Goal: Check status: Check status

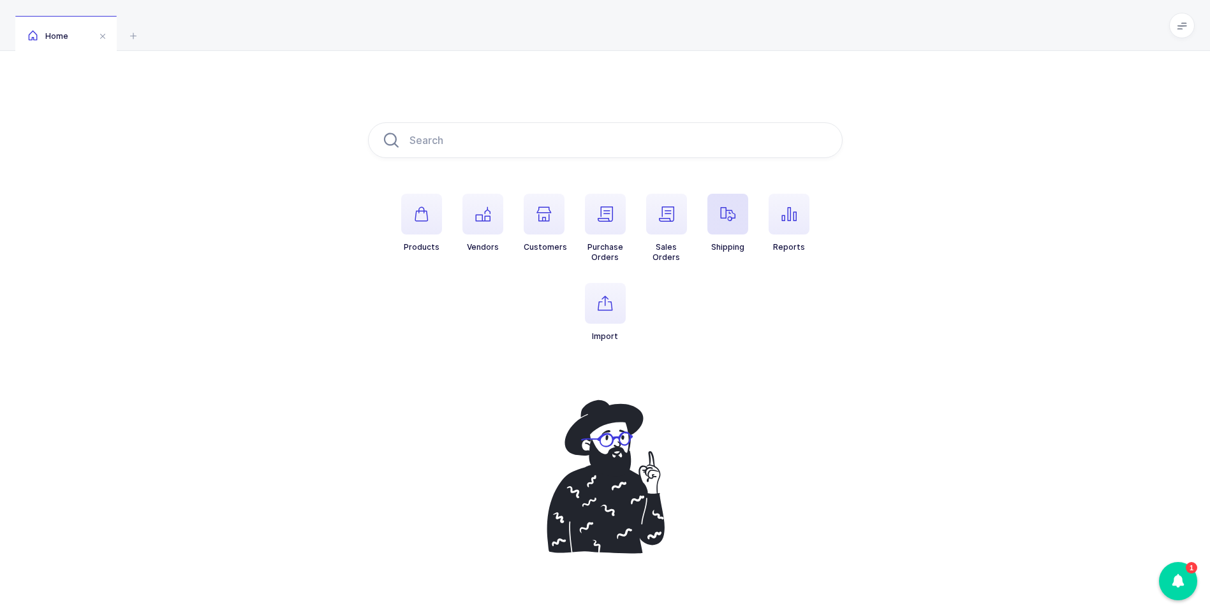
click at [730, 210] on icon "button" at bounding box center [727, 214] width 15 height 15
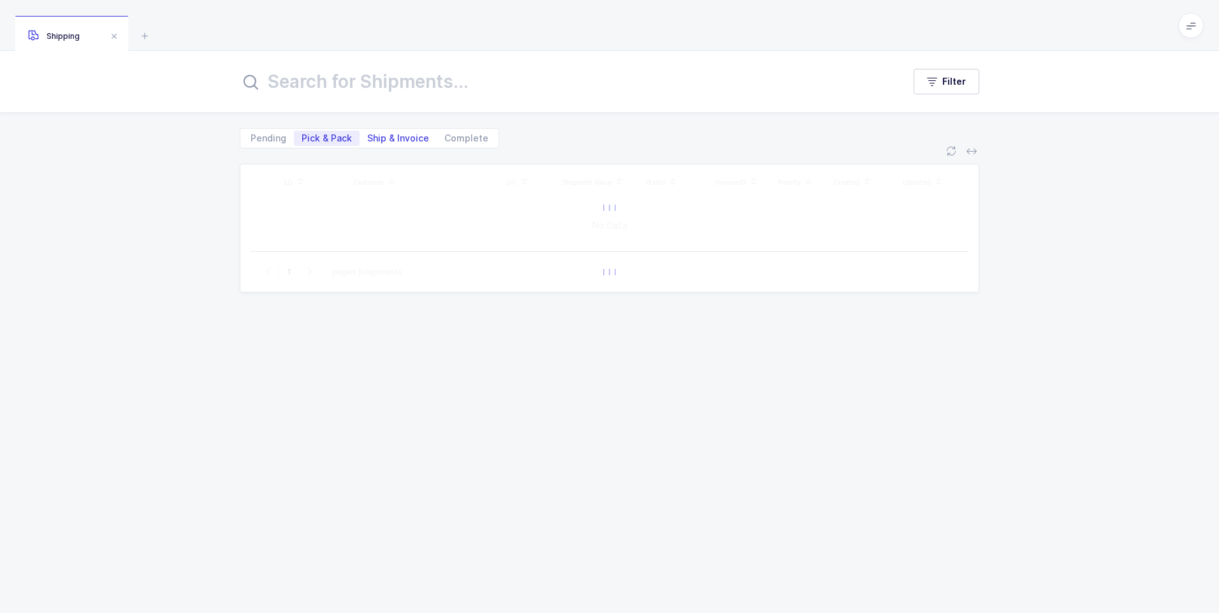
click at [400, 135] on span "Ship & Invoice" at bounding box center [398, 138] width 62 height 9
click at [368, 135] on input "Ship & Invoice" at bounding box center [364, 135] width 8 height 8
radio input "true"
radio input "false"
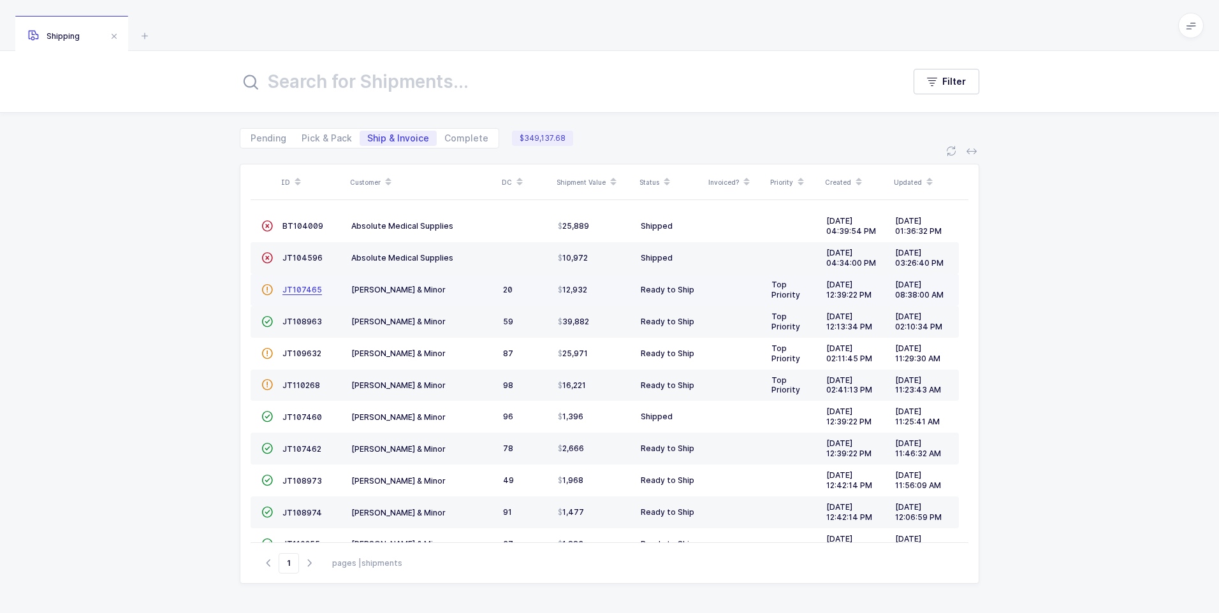
click at [293, 291] on span "JT107465" at bounding box center [302, 290] width 40 height 10
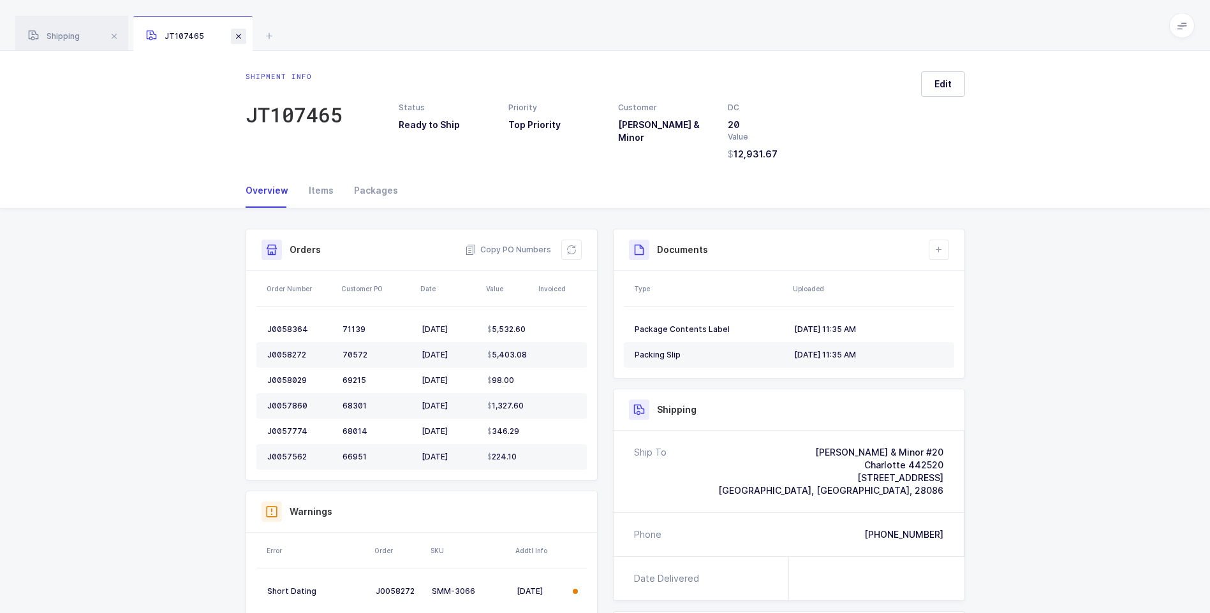
click at [236, 36] on span at bounding box center [238, 36] width 15 height 15
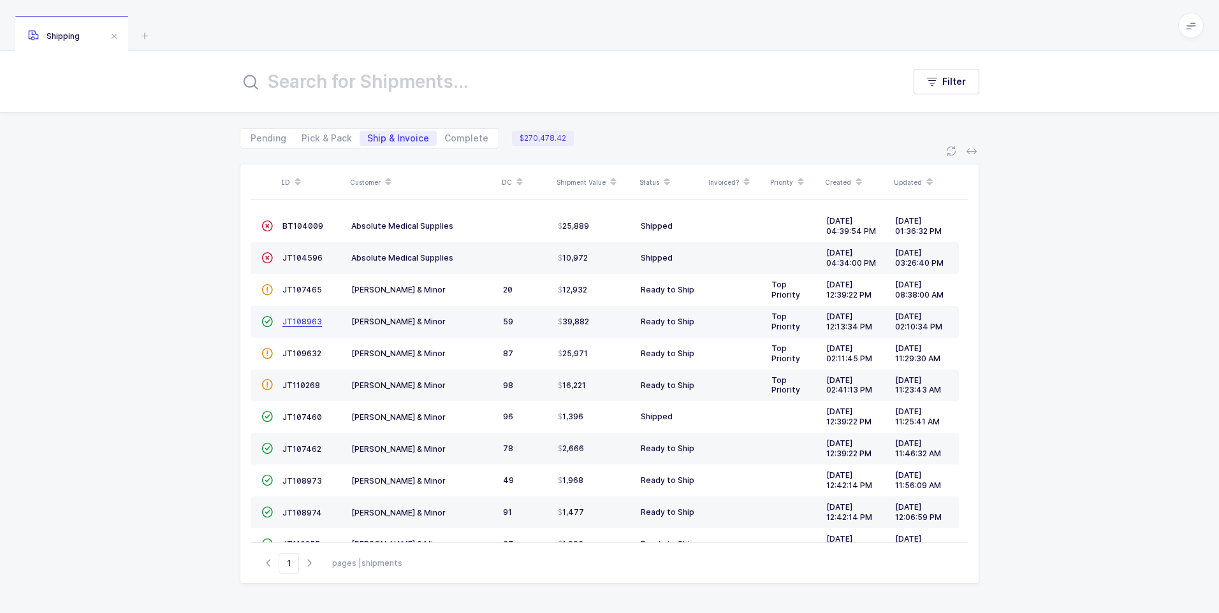
click at [295, 323] on span "JT108963" at bounding box center [302, 322] width 40 height 10
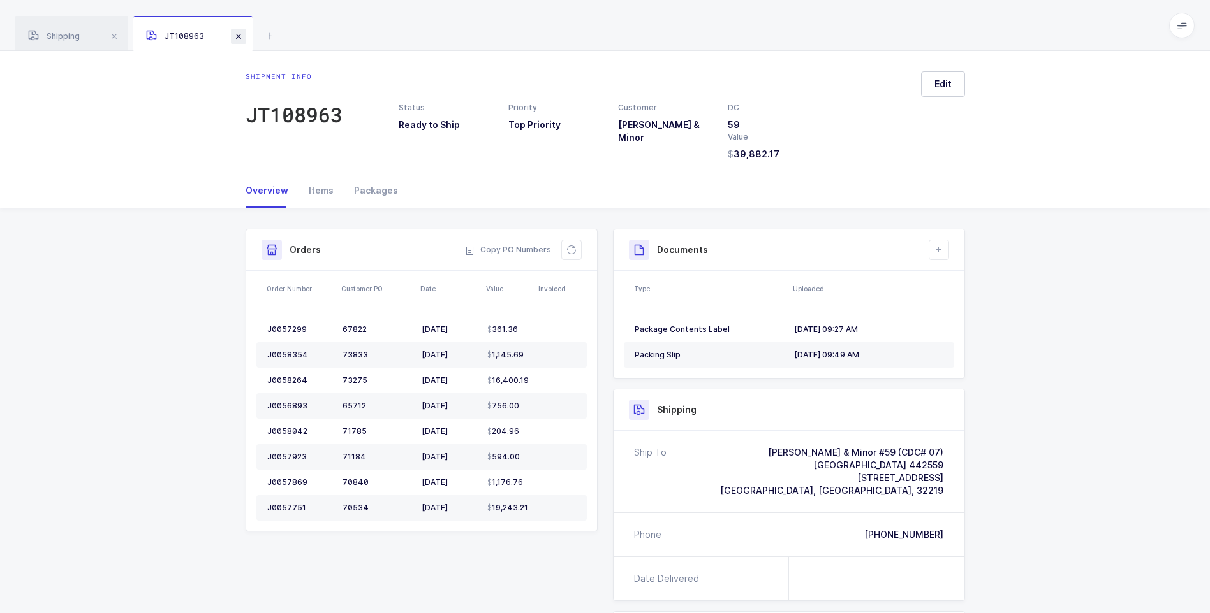
click at [238, 39] on span at bounding box center [238, 36] width 15 height 15
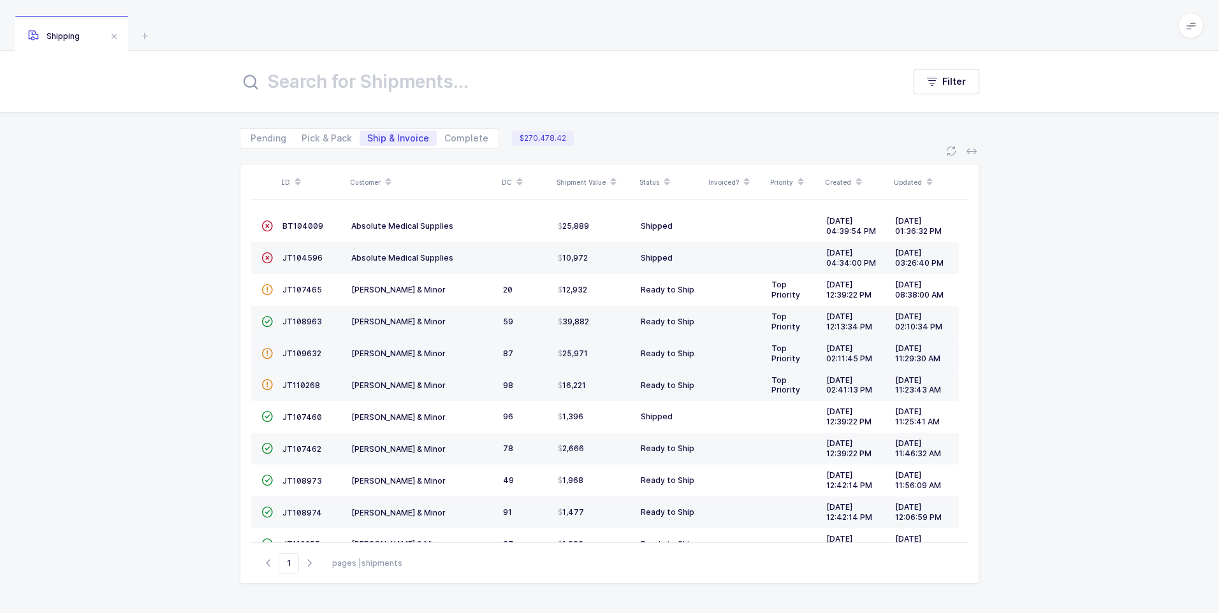
click at [305, 359] on td "JT109632" at bounding box center [311, 354] width 69 height 32
click at [305, 356] on span "JT109632" at bounding box center [301, 354] width 39 height 10
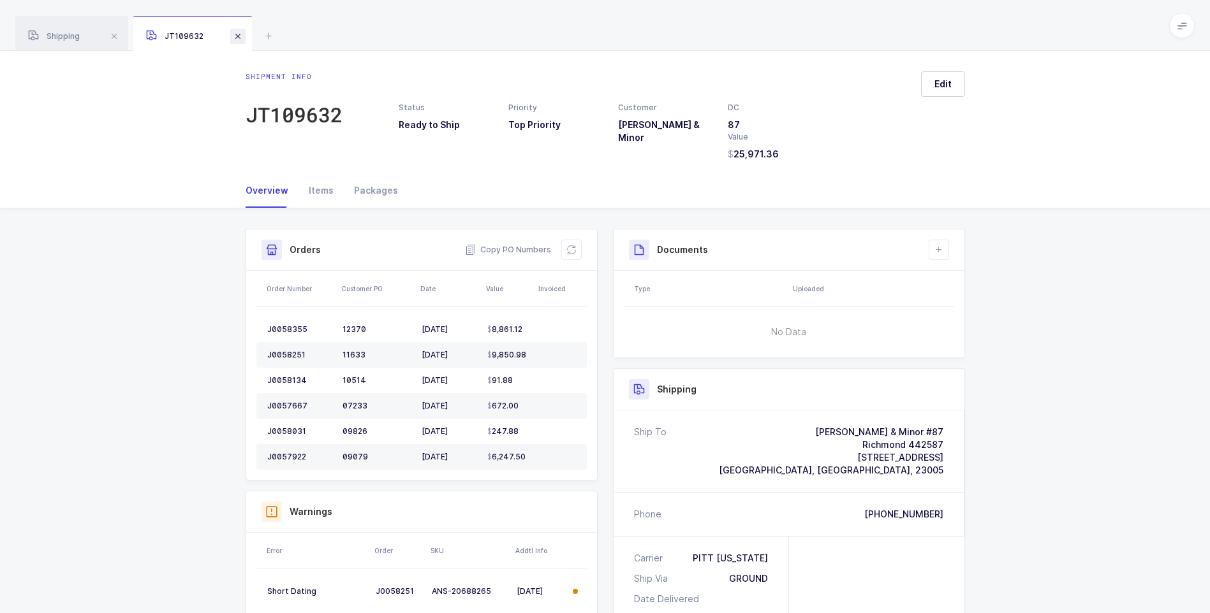
click at [240, 40] on span at bounding box center [237, 36] width 15 height 15
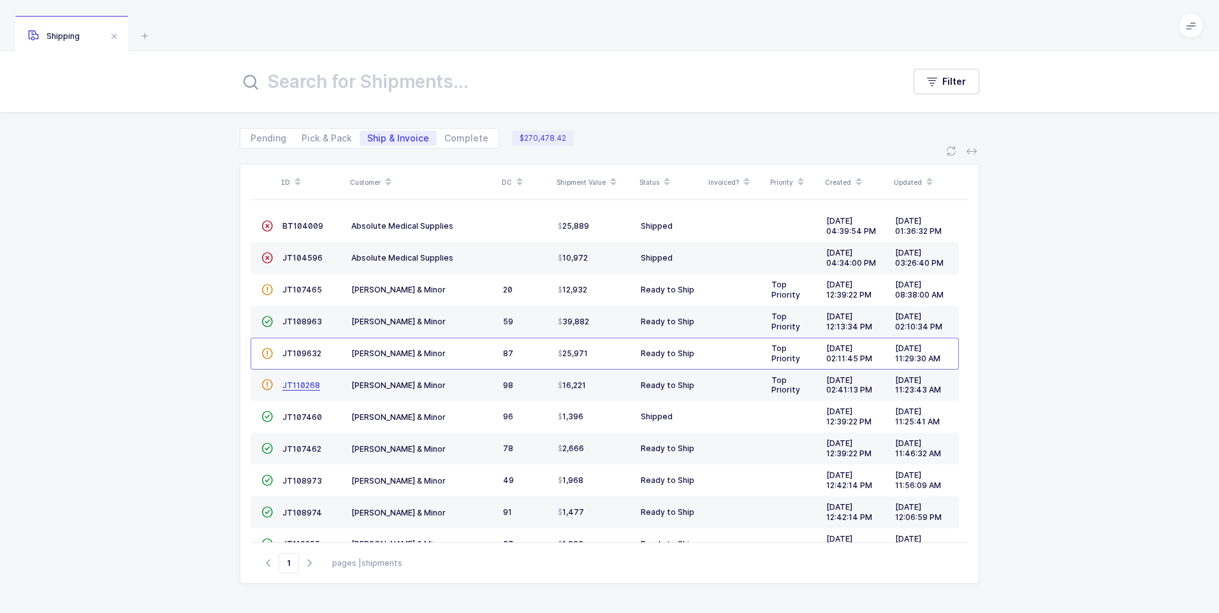
click at [291, 387] on span "JT110268" at bounding box center [301, 386] width 38 height 10
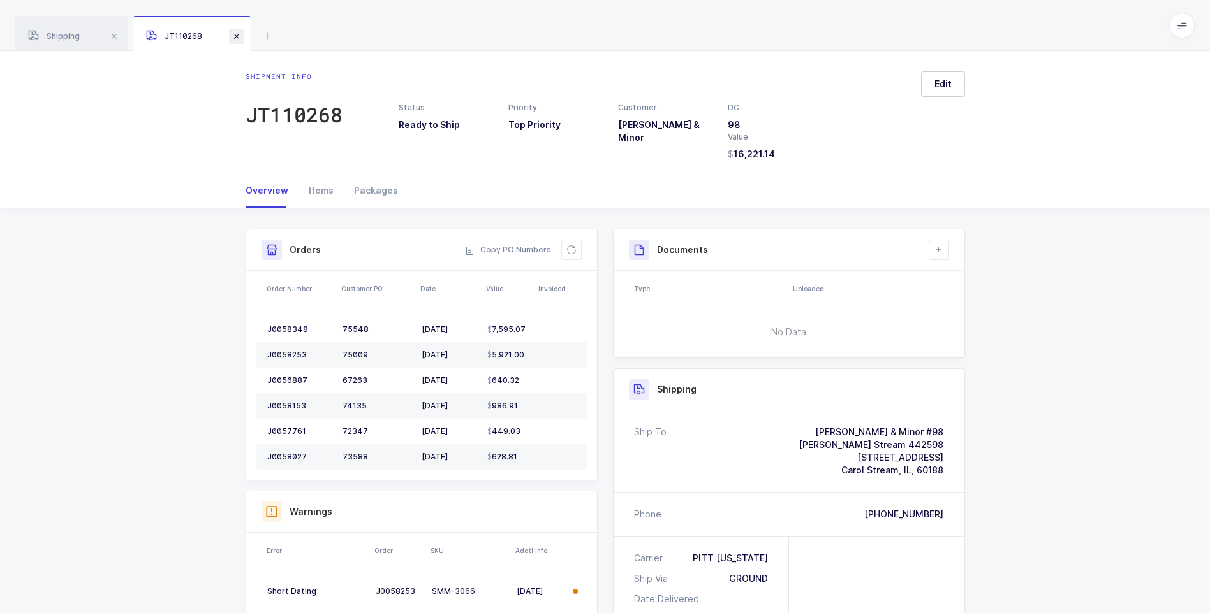
click at [238, 38] on span at bounding box center [236, 36] width 15 height 15
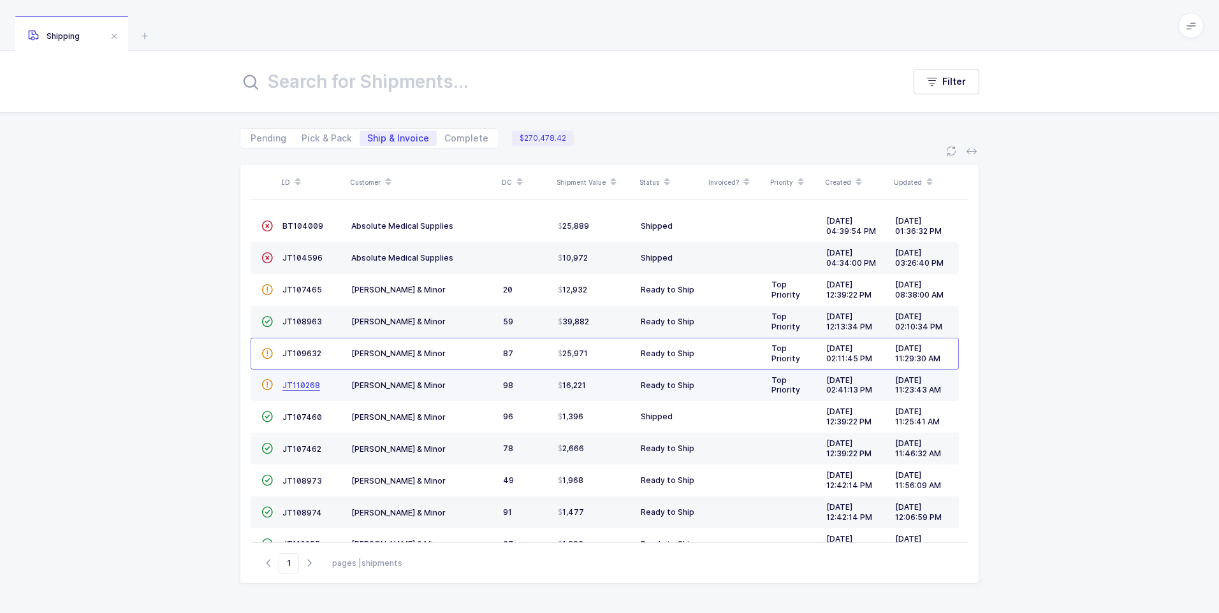
click at [294, 389] on span "JT110268" at bounding box center [301, 386] width 38 height 10
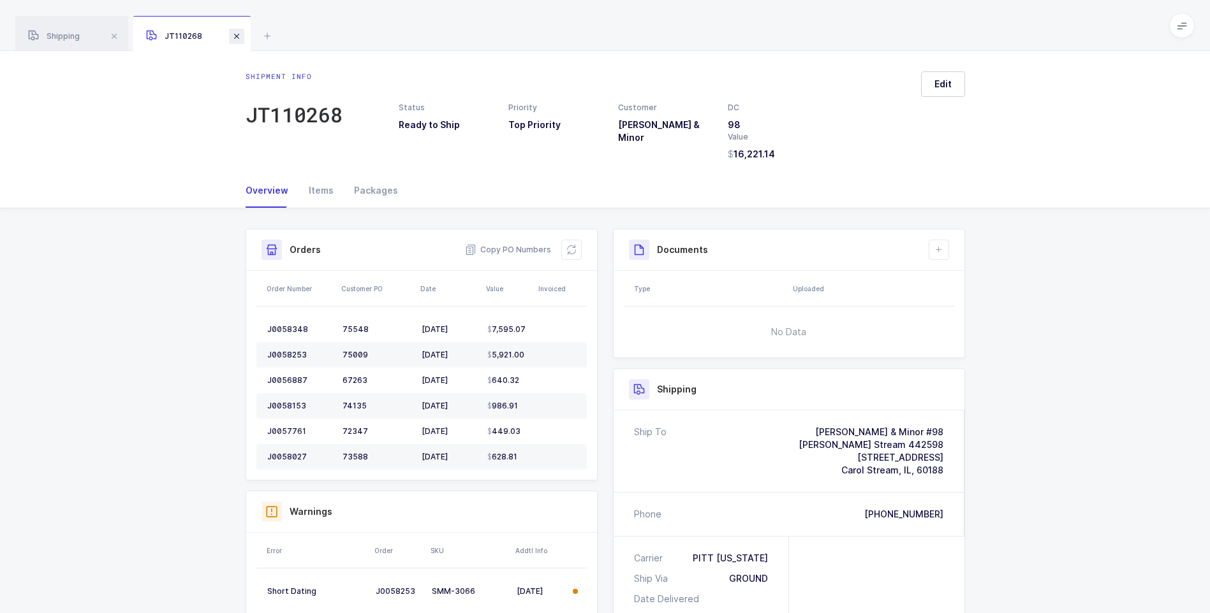
click at [231, 38] on span at bounding box center [236, 36] width 15 height 15
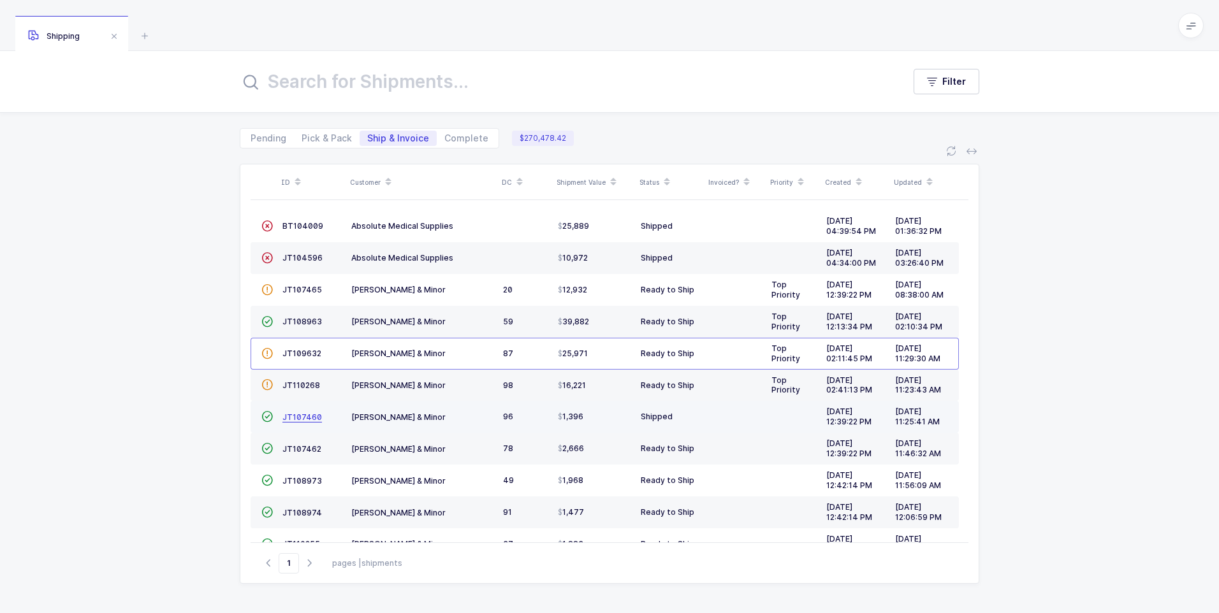
click at [295, 417] on span "JT107460" at bounding box center [302, 418] width 40 height 10
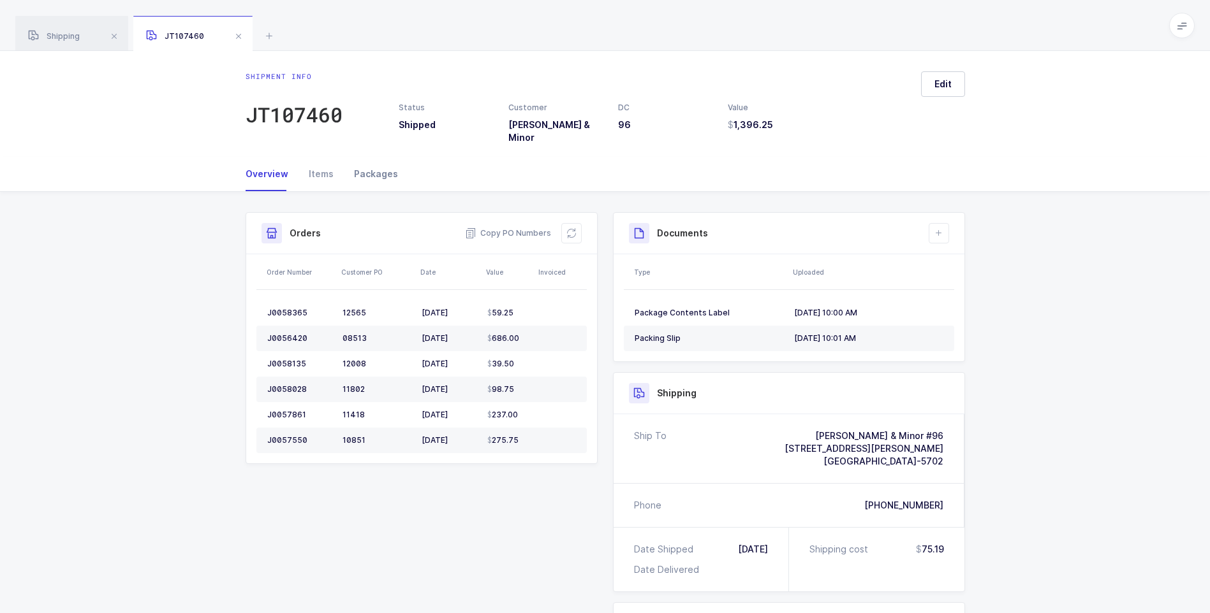
click at [371, 165] on div "Packages" at bounding box center [371, 174] width 54 height 34
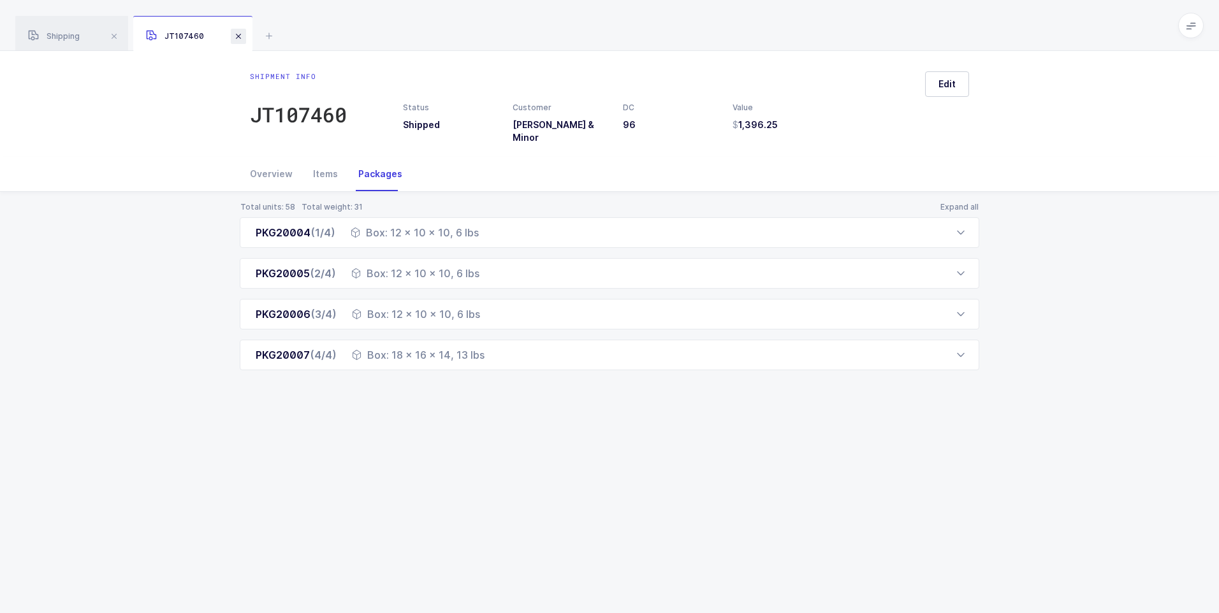
click at [238, 41] on span at bounding box center [238, 36] width 15 height 15
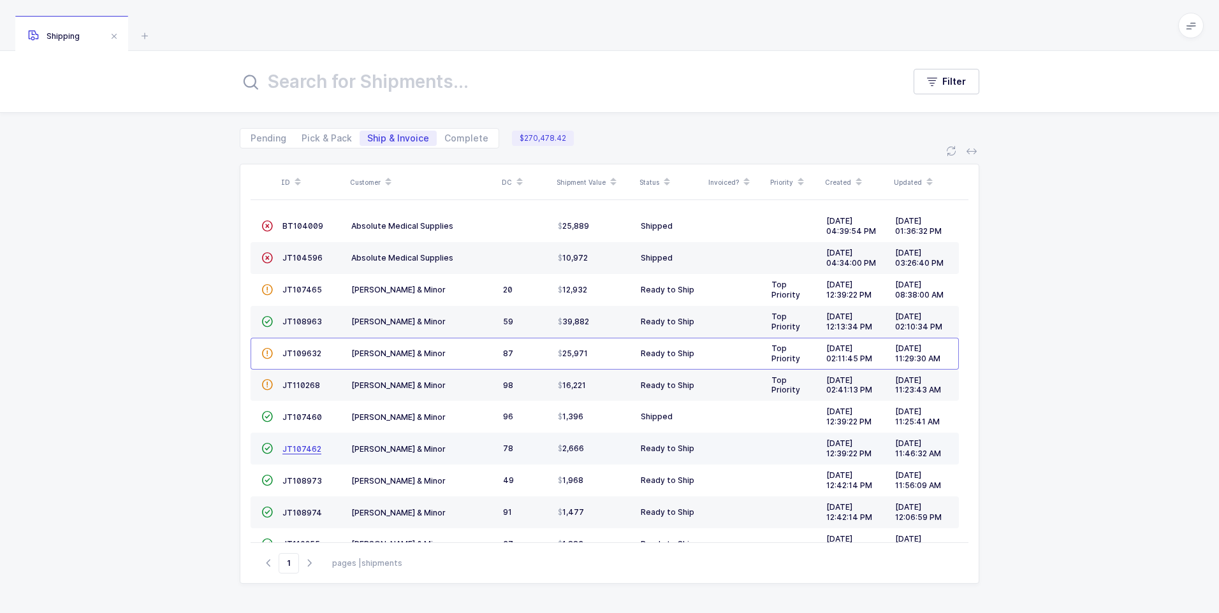
click at [295, 453] on link "JT107462" at bounding box center [301, 449] width 39 height 10
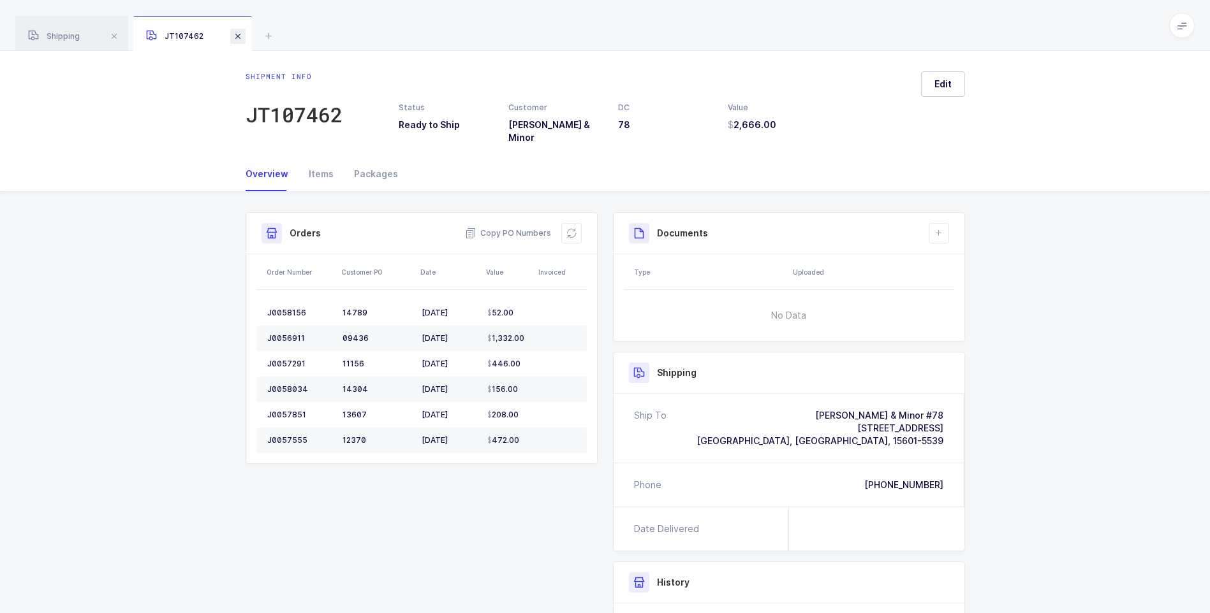
click at [236, 34] on span at bounding box center [237, 36] width 15 height 15
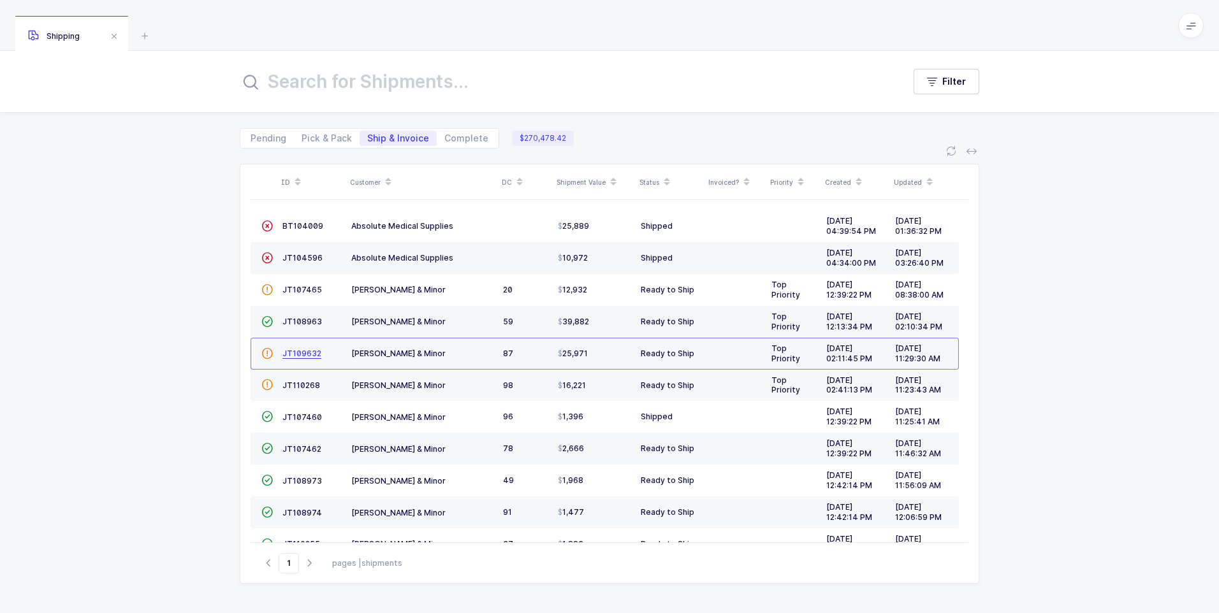
click at [288, 352] on span "JT109632" at bounding box center [301, 354] width 39 height 10
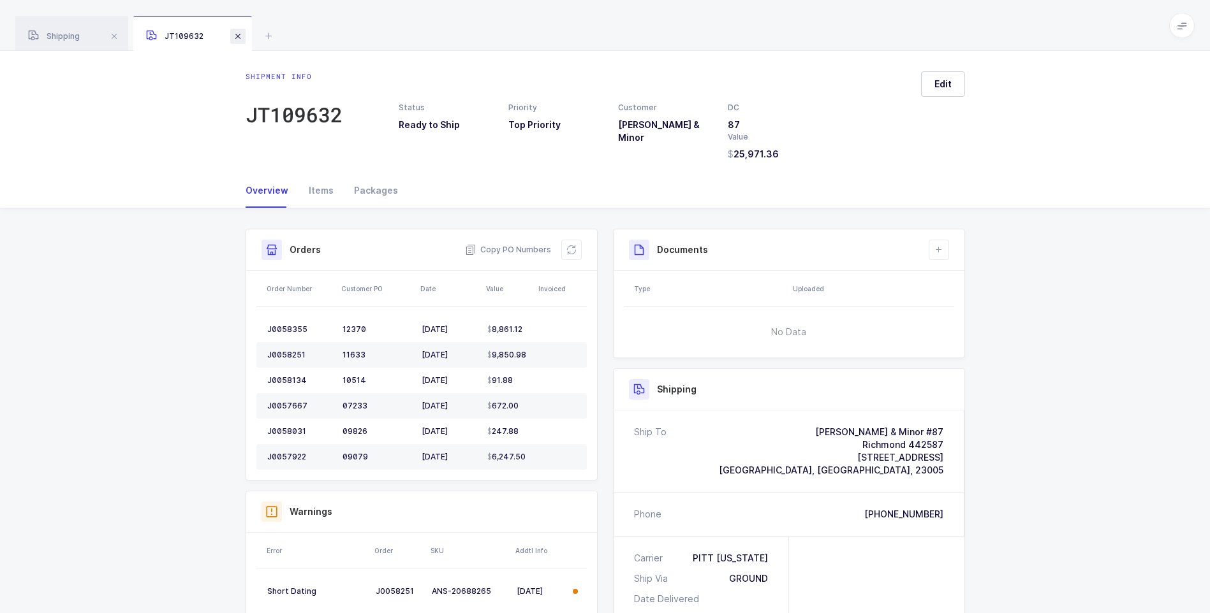
click at [238, 34] on span at bounding box center [237, 36] width 15 height 15
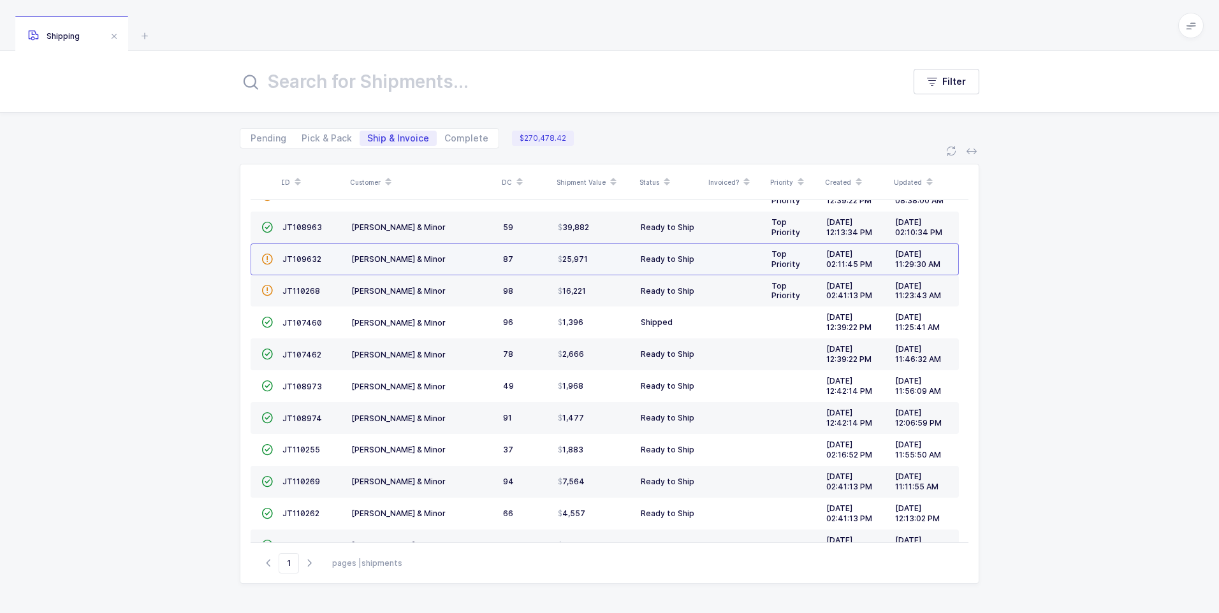
scroll to position [128, 0]
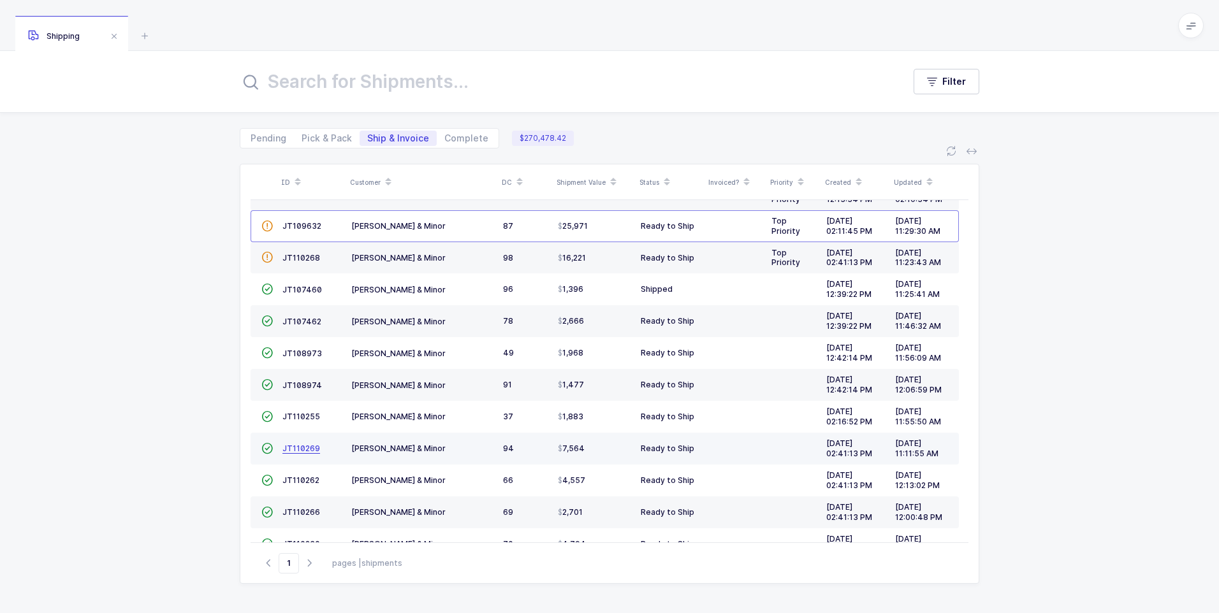
click at [297, 448] on span "JT110269" at bounding box center [301, 449] width 38 height 10
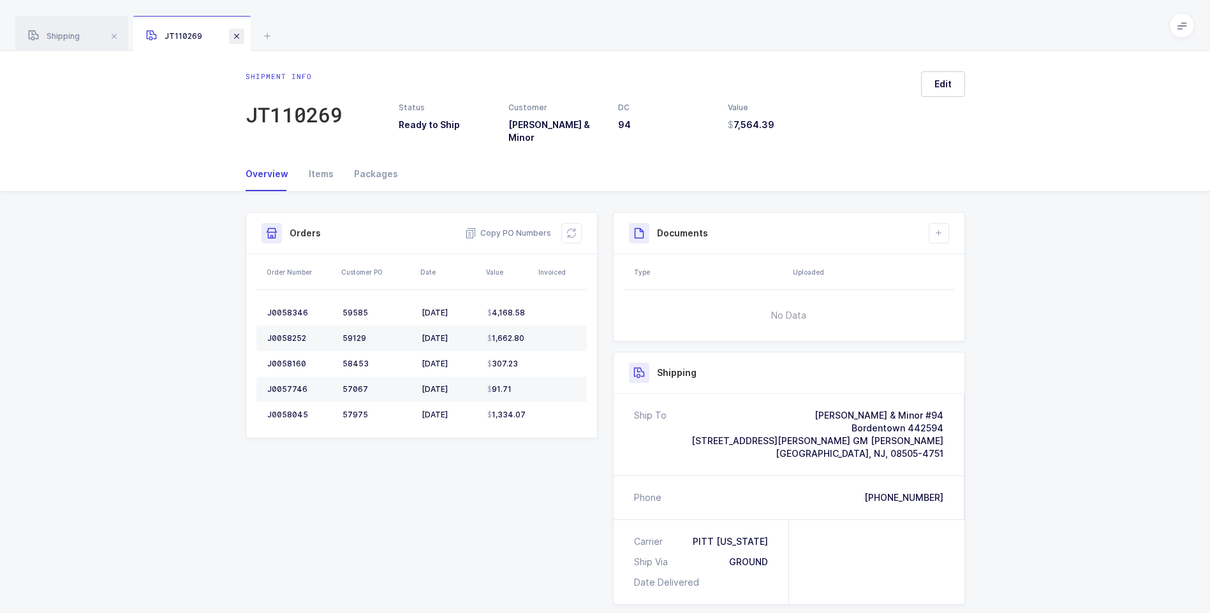
click at [237, 36] on span at bounding box center [236, 36] width 15 height 15
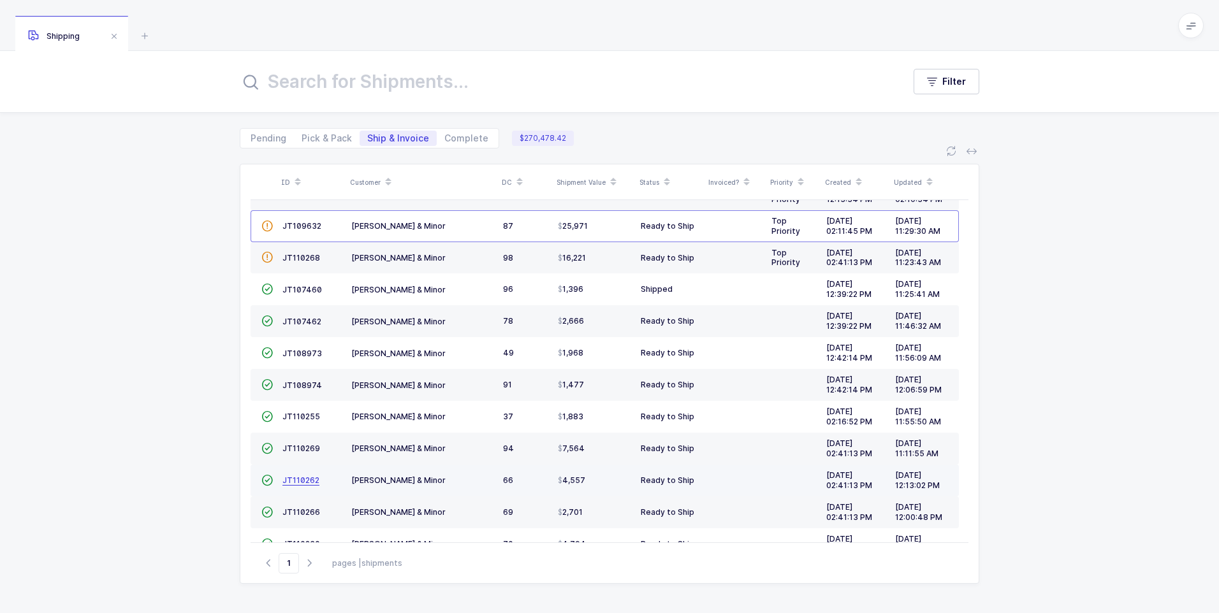
click at [315, 478] on span "JT110262" at bounding box center [300, 481] width 37 height 10
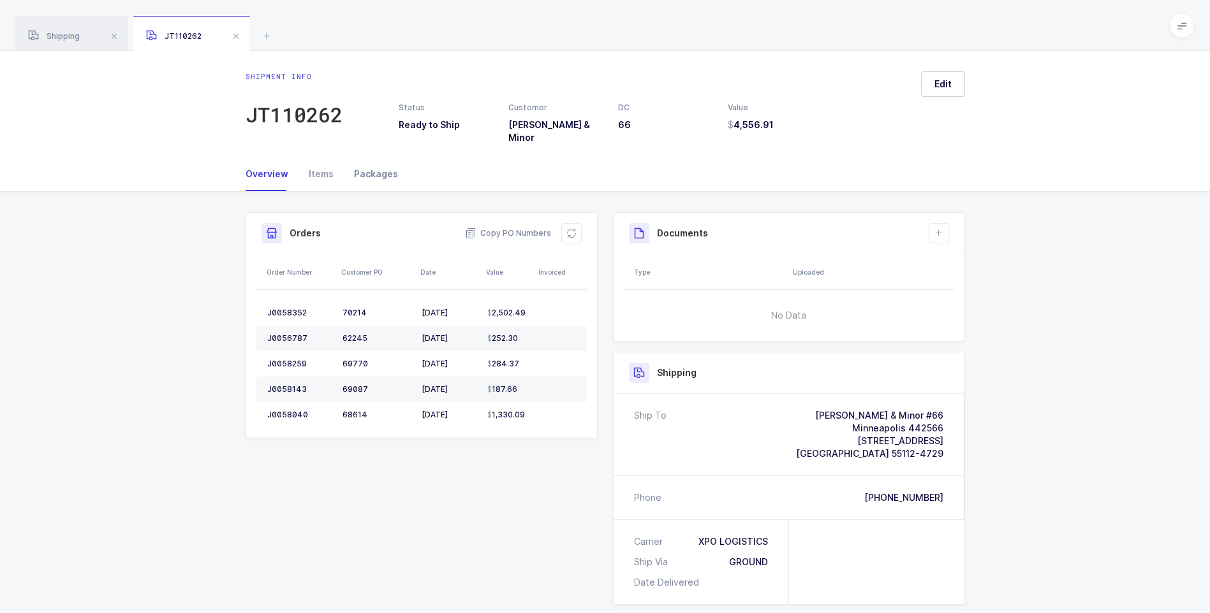
click at [365, 166] on div "Packages" at bounding box center [371, 174] width 54 height 34
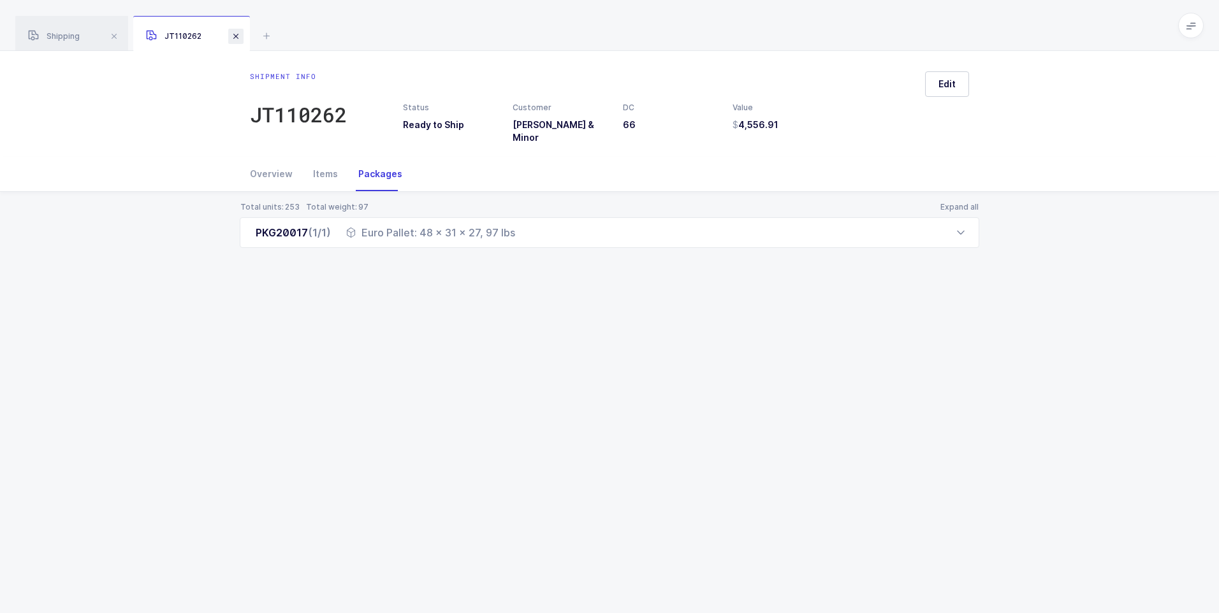
click at [236, 36] on span at bounding box center [235, 36] width 15 height 15
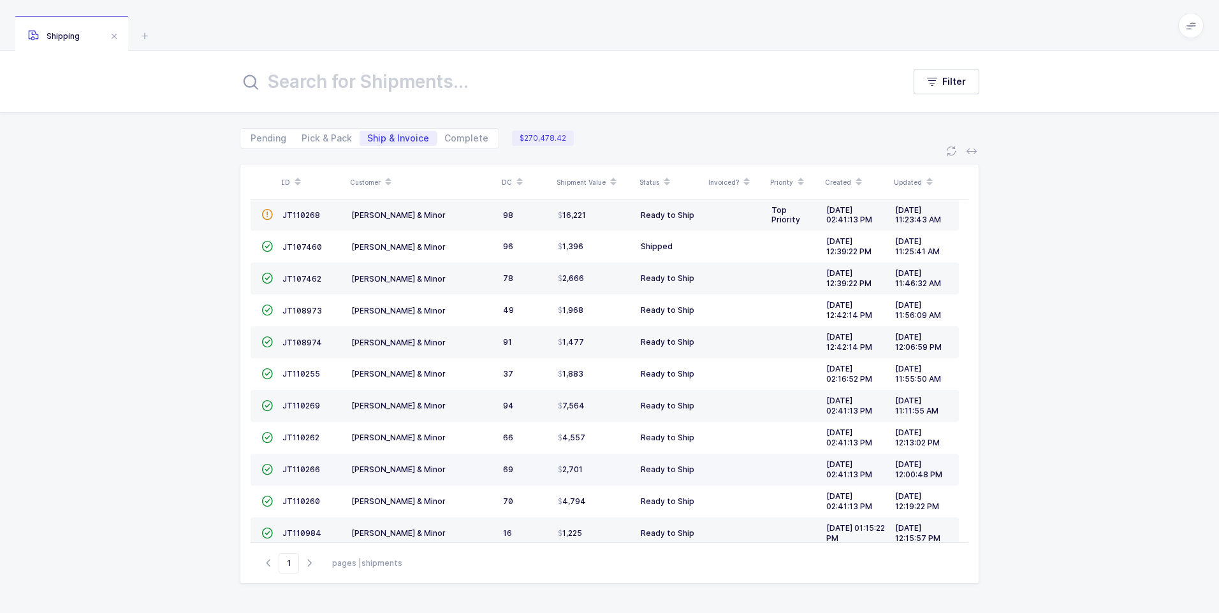
scroll to position [191, 0]
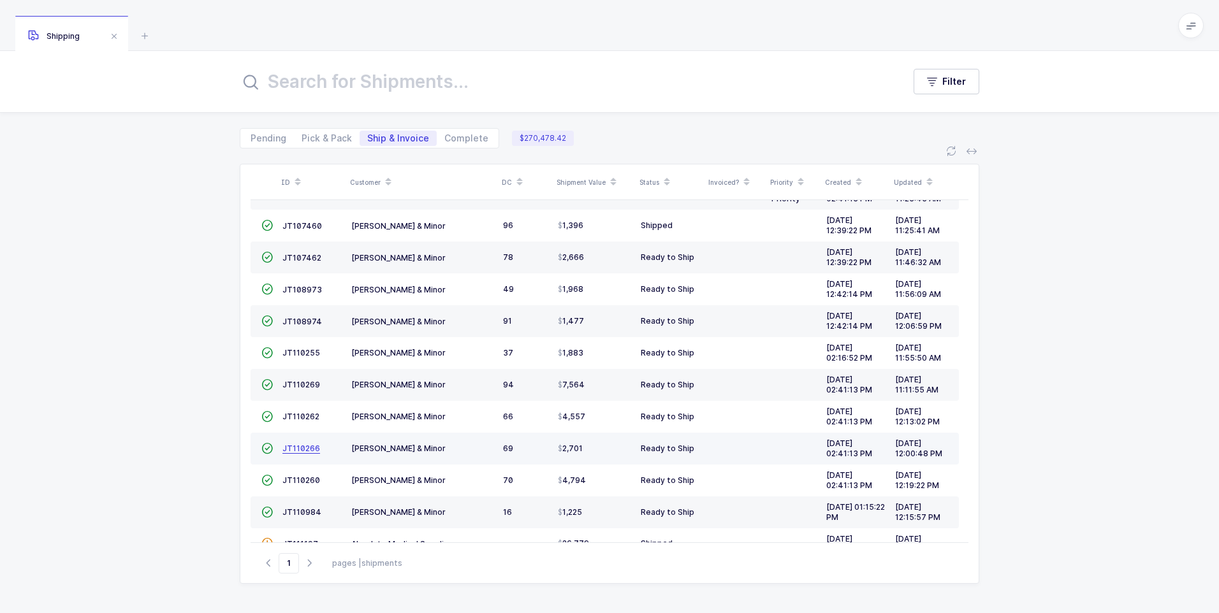
click at [305, 449] on span "JT110266" at bounding box center [301, 449] width 38 height 10
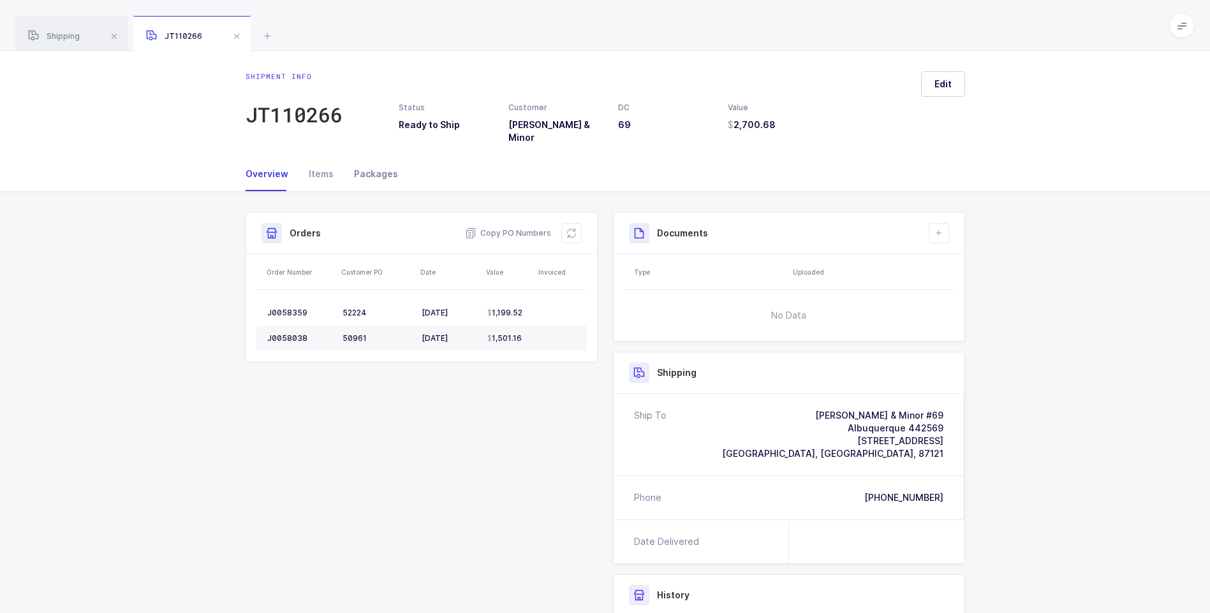
click at [357, 169] on div "Packages" at bounding box center [371, 174] width 54 height 34
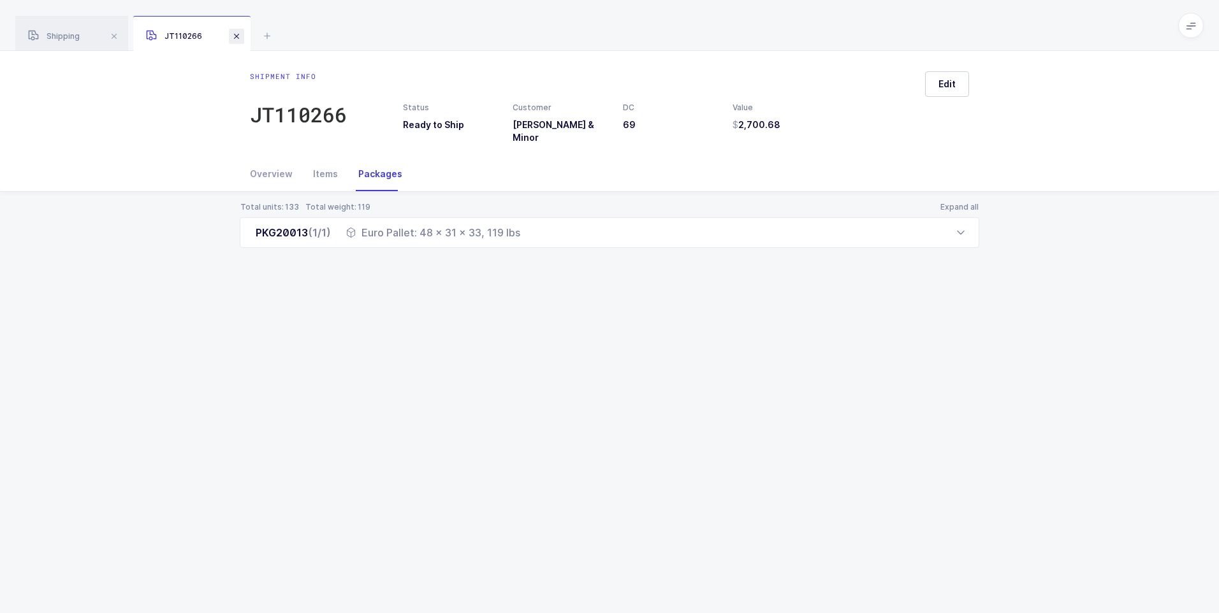
click at [235, 38] on span at bounding box center [236, 36] width 15 height 15
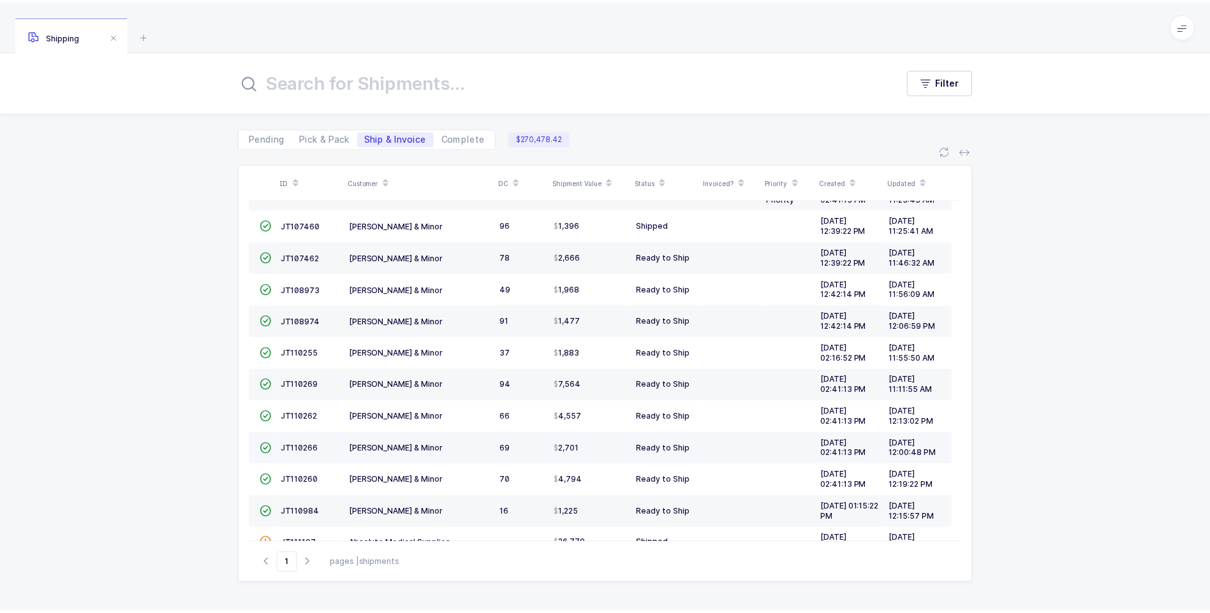
scroll to position [255, 0]
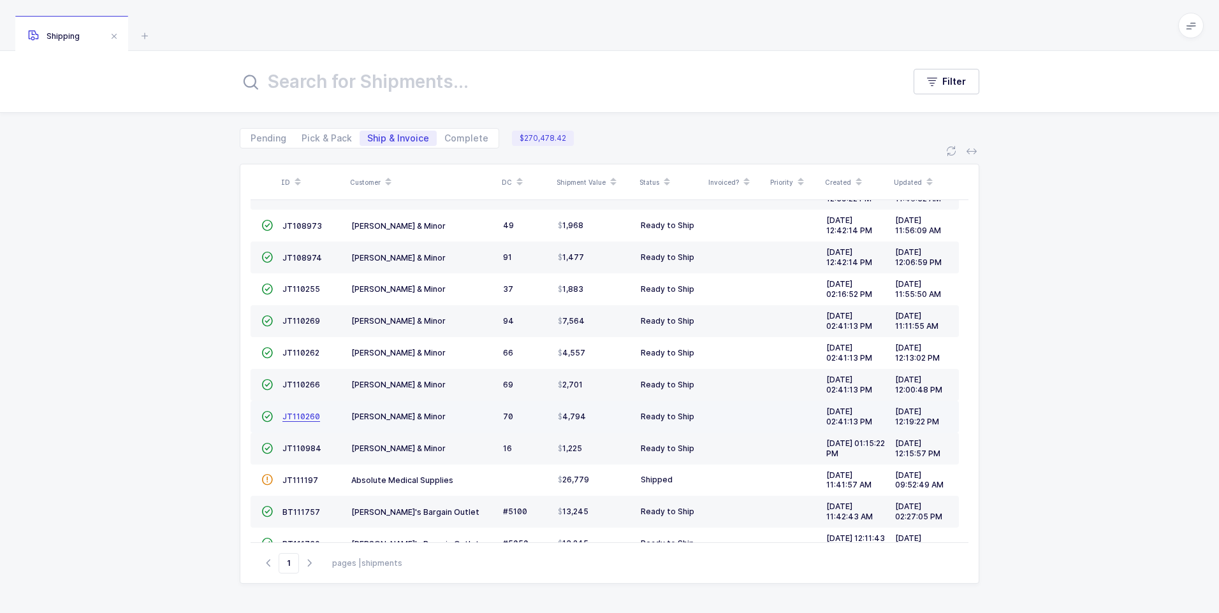
click at [295, 418] on span "JT110260" at bounding box center [301, 417] width 38 height 10
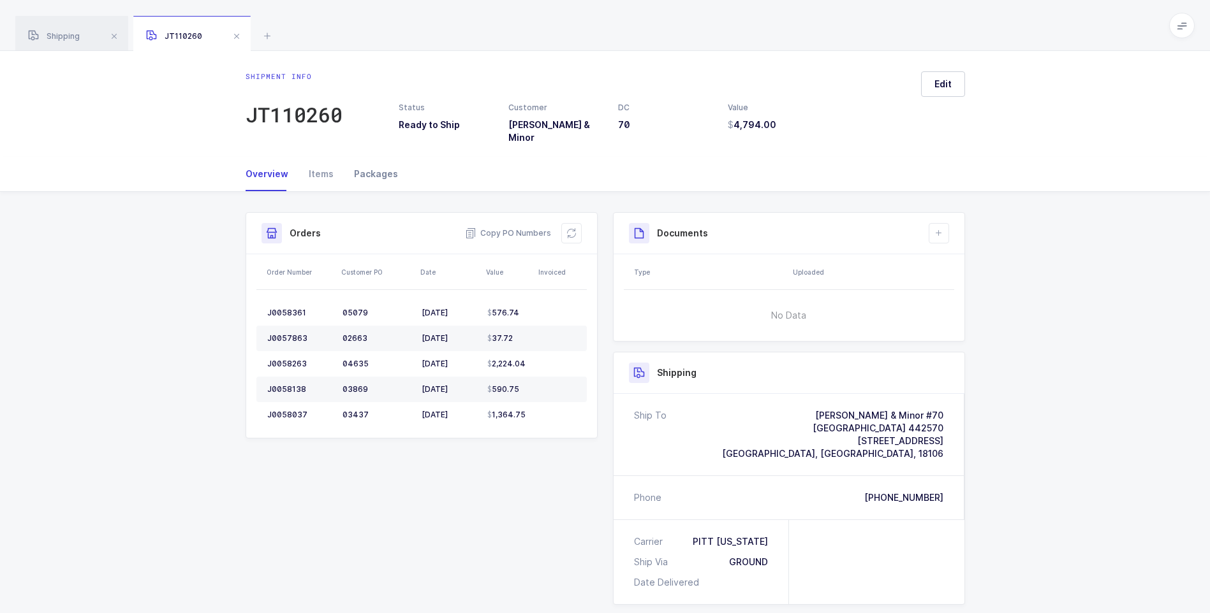
click at [363, 168] on div "Packages" at bounding box center [371, 174] width 54 height 34
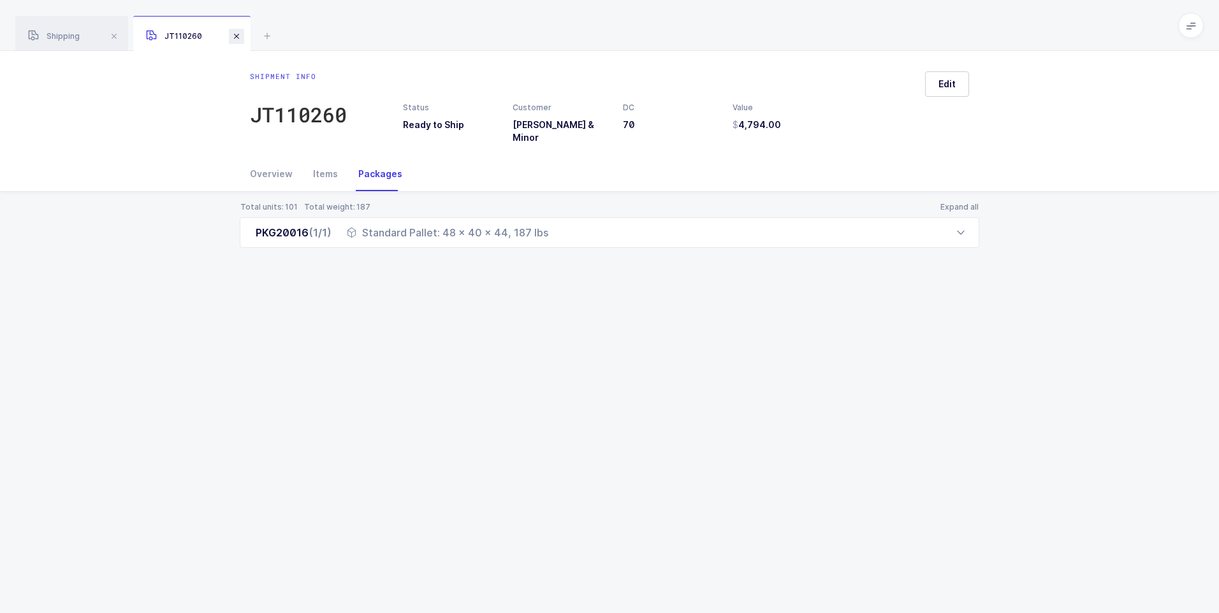
click at [242, 36] on span at bounding box center [236, 36] width 15 height 15
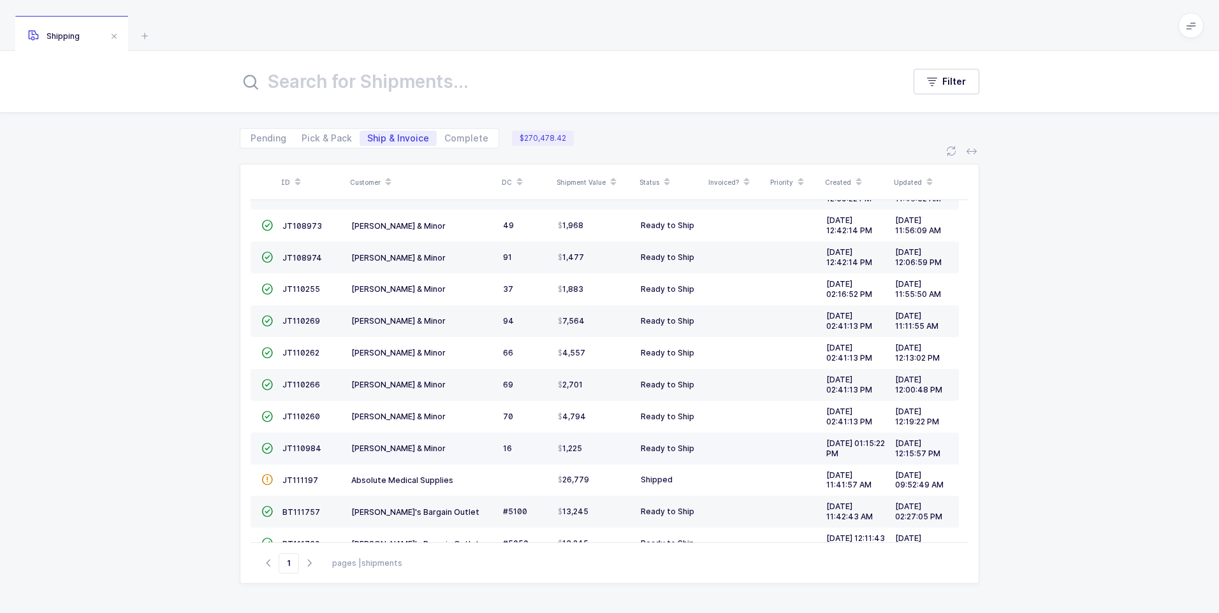
click at [303, 455] on td "JT110984" at bounding box center [311, 449] width 69 height 32
click at [304, 451] on span "JT110984" at bounding box center [301, 449] width 39 height 10
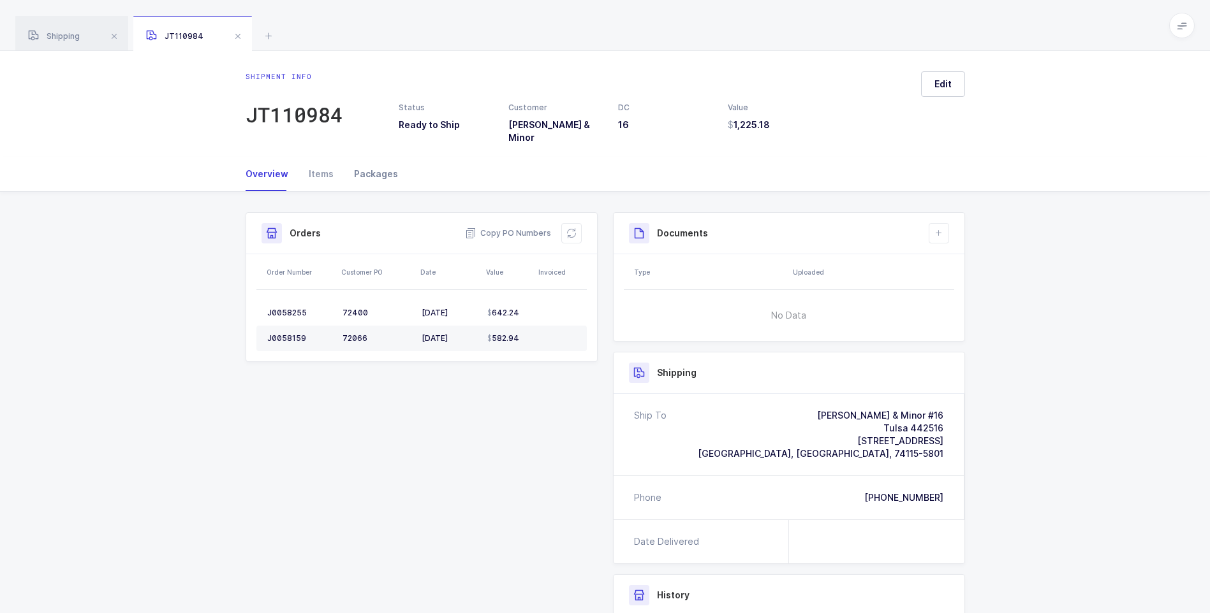
click at [368, 163] on div "Packages" at bounding box center [371, 174] width 54 height 34
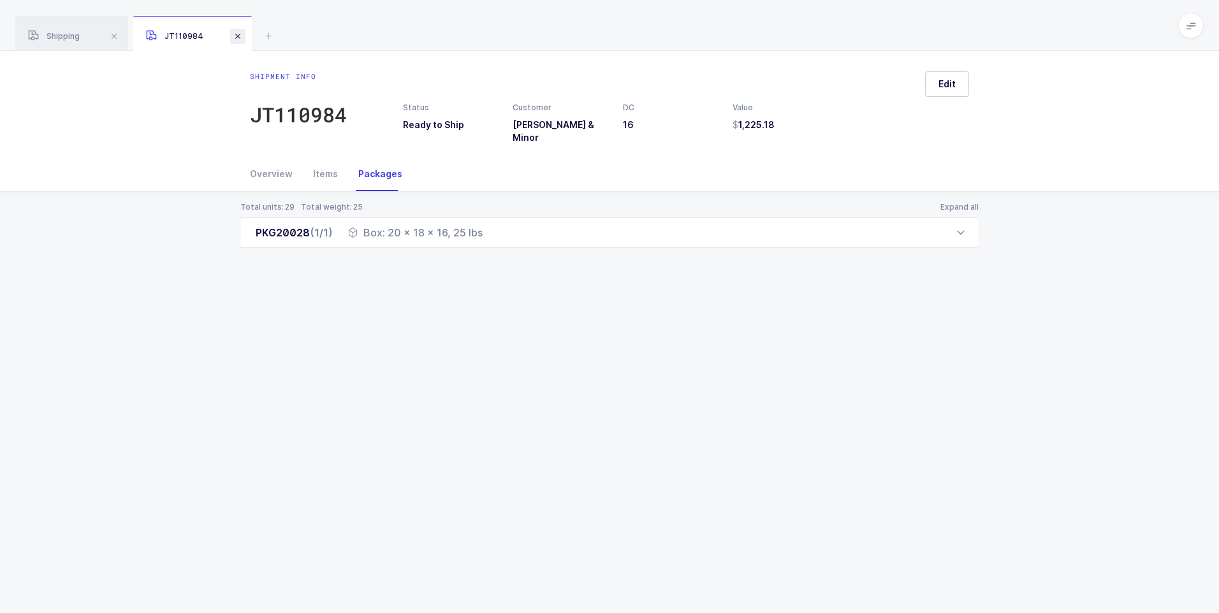
click at [237, 41] on span at bounding box center [237, 36] width 15 height 15
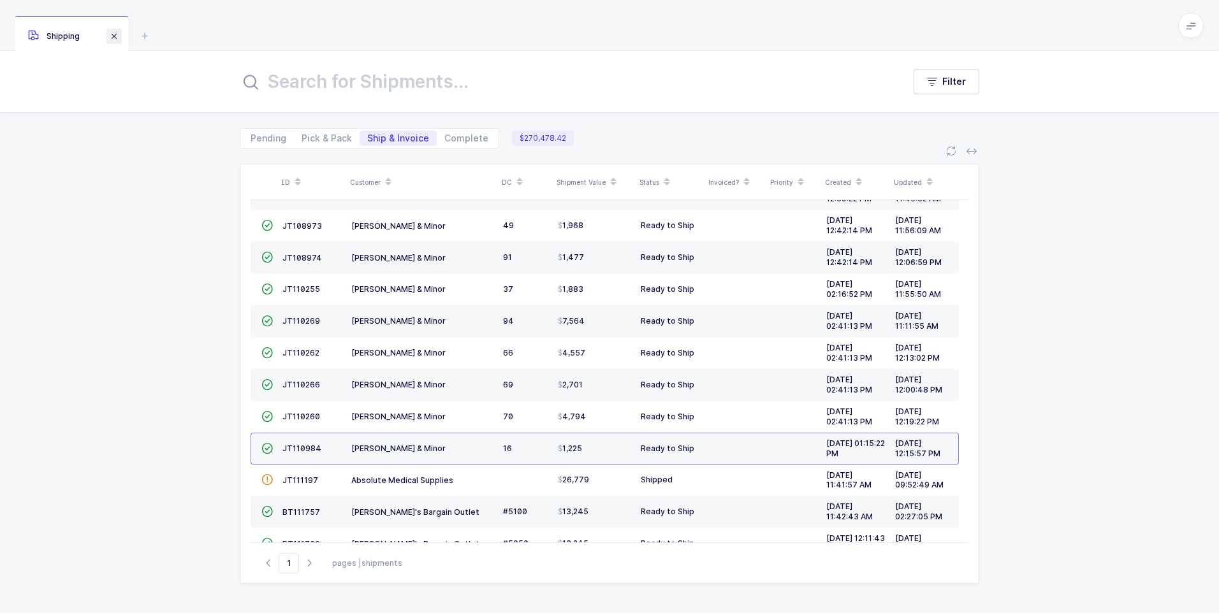
click at [115, 36] on span at bounding box center [113, 36] width 15 height 15
